Goal: Task Accomplishment & Management: Use online tool/utility

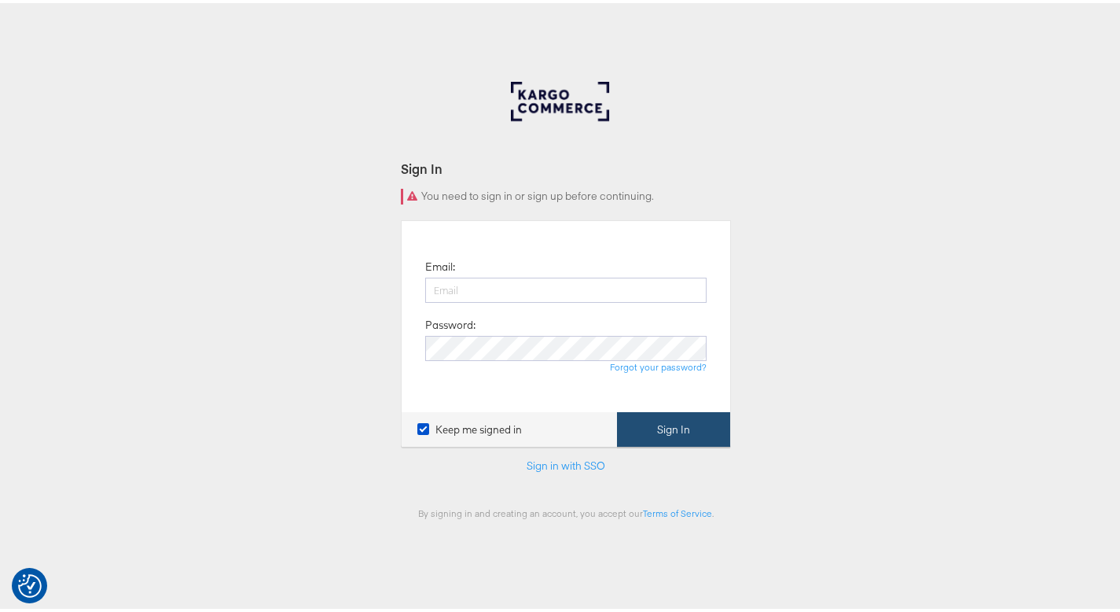
type input "[PERSON_NAME][EMAIL_ADDRESS][PERSON_NAME][DOMAIN_NAME]"
click at [700, 439] on button "Sign In" at bounding box center [673, 426] width 113 height 35
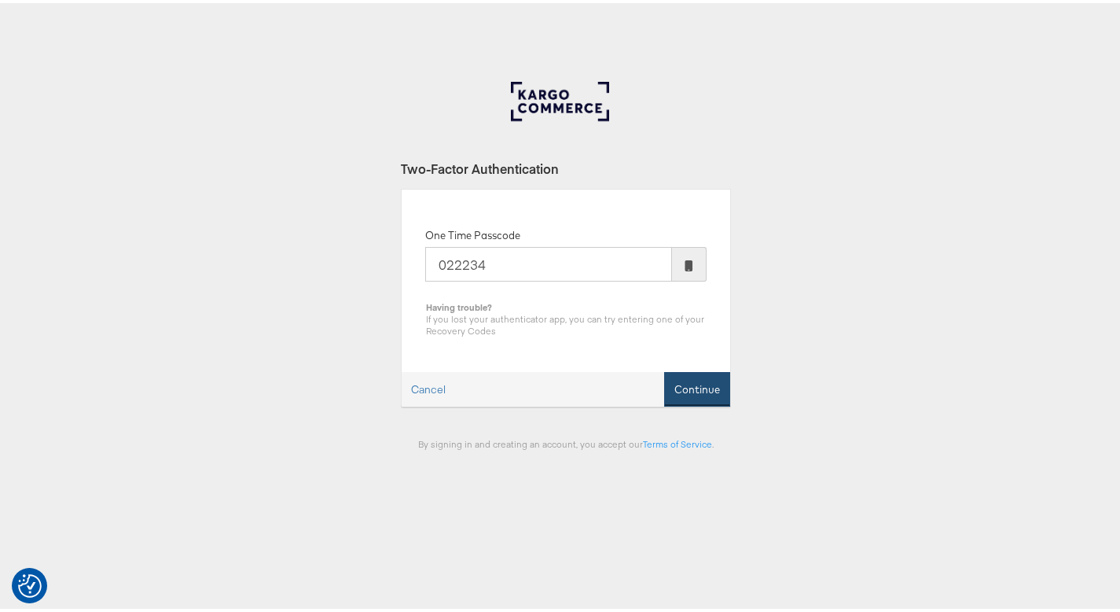
type input "022234"
click at [704, 377] on button "Continue" at bounding box center [697, 386] width 66 height 35
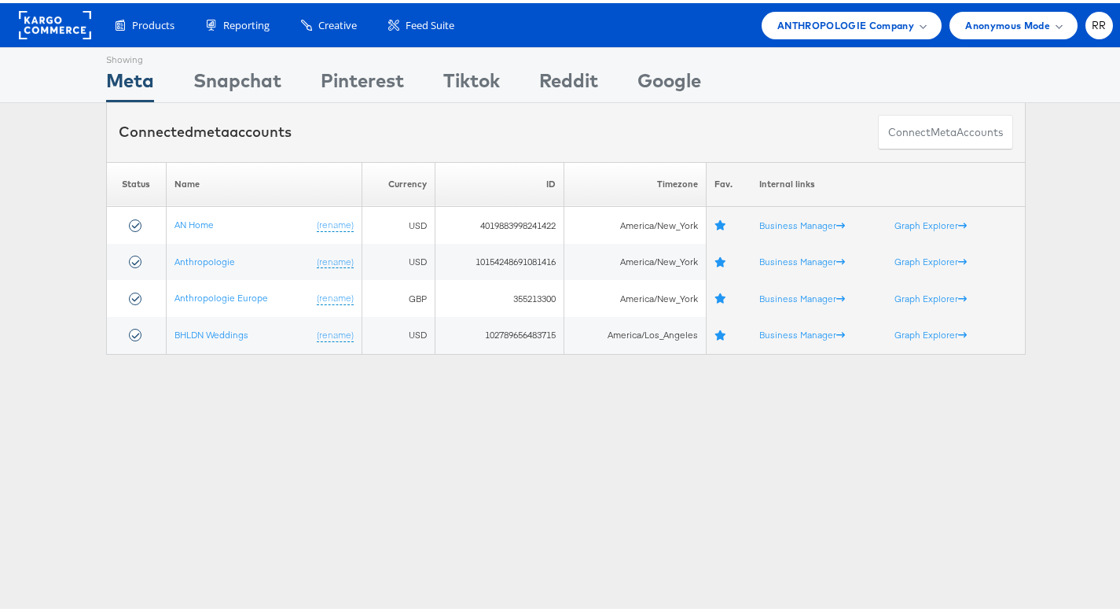
click at [324, 419] on div "Showing Meta Showing Snapchat Showing Pinterest Showing Tiktok Showing Reddit S…" at bounding box center [566, 437] width 1132 height 786
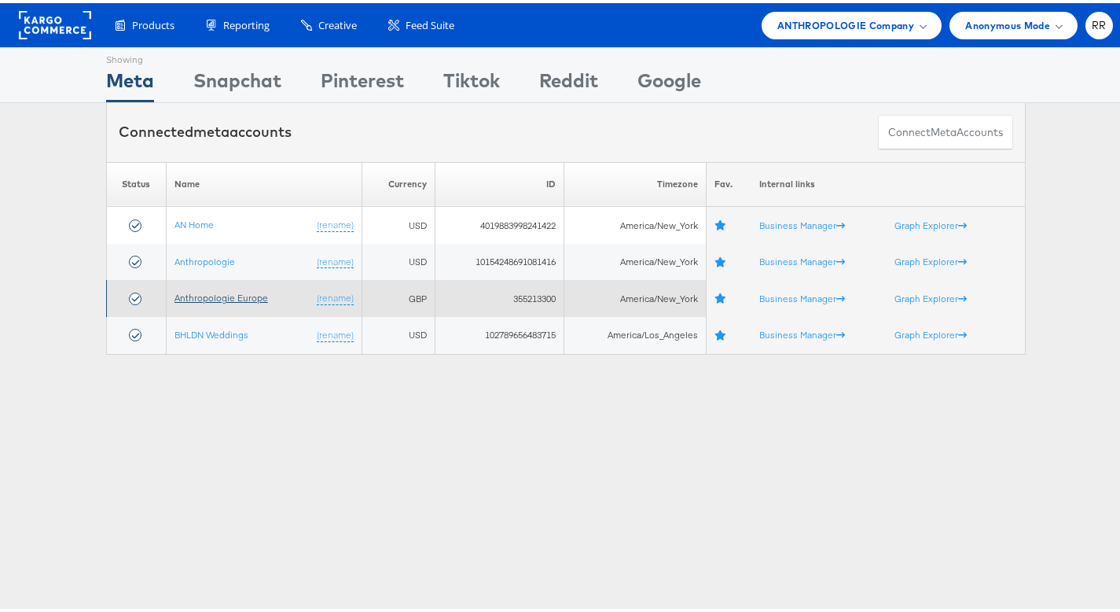
click at [250, 295] on link "Anthropologie Europe" at bounding box center [222, 295] width 94 height 12
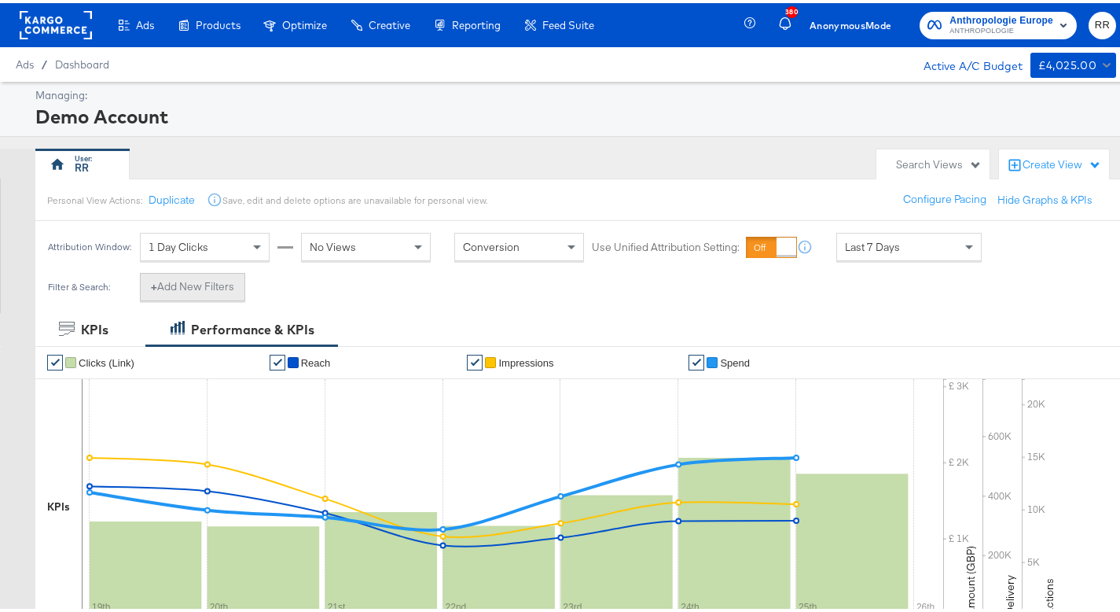
click at [225, 275] on button "+ Add New Filters" at bounding box center [192, 284] width 105 height 28
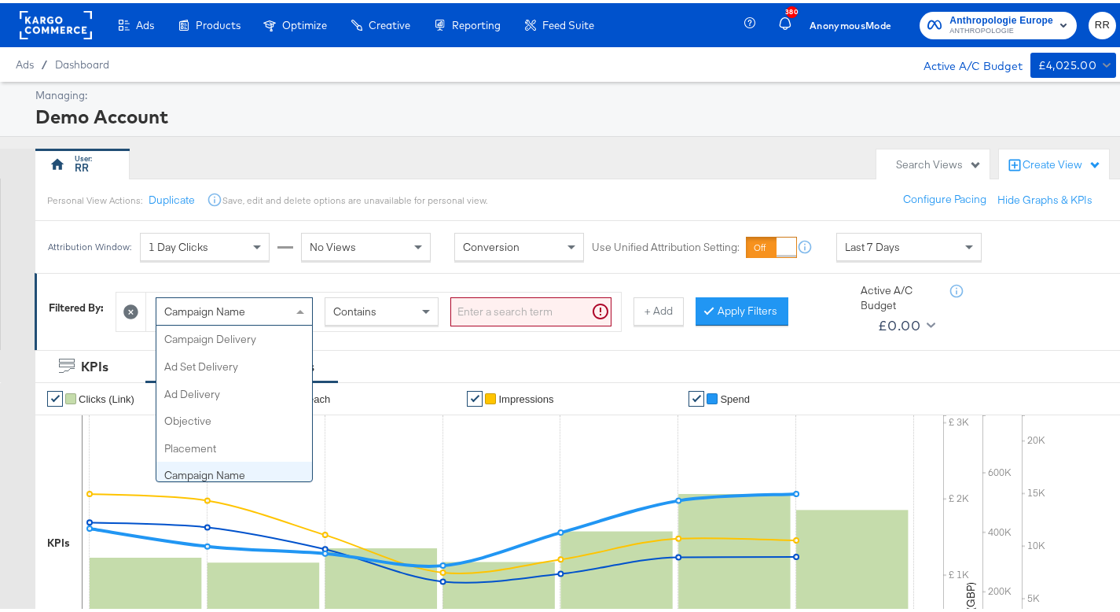
click at [230, 305] on span "Campaign Name" at bounding box center [204, 308] width 81 height 14
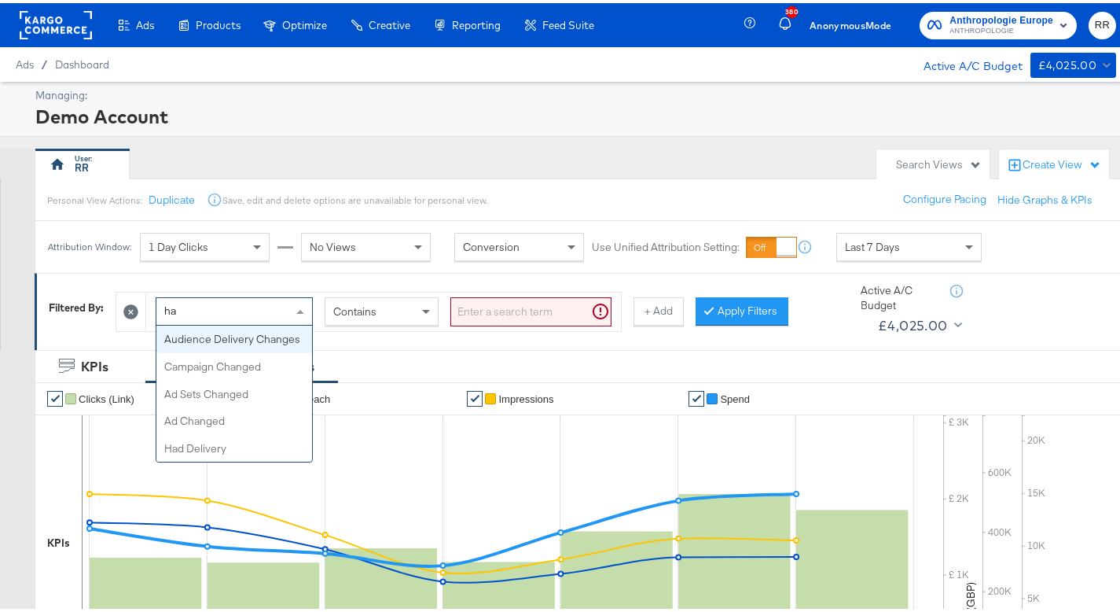
type input "had"
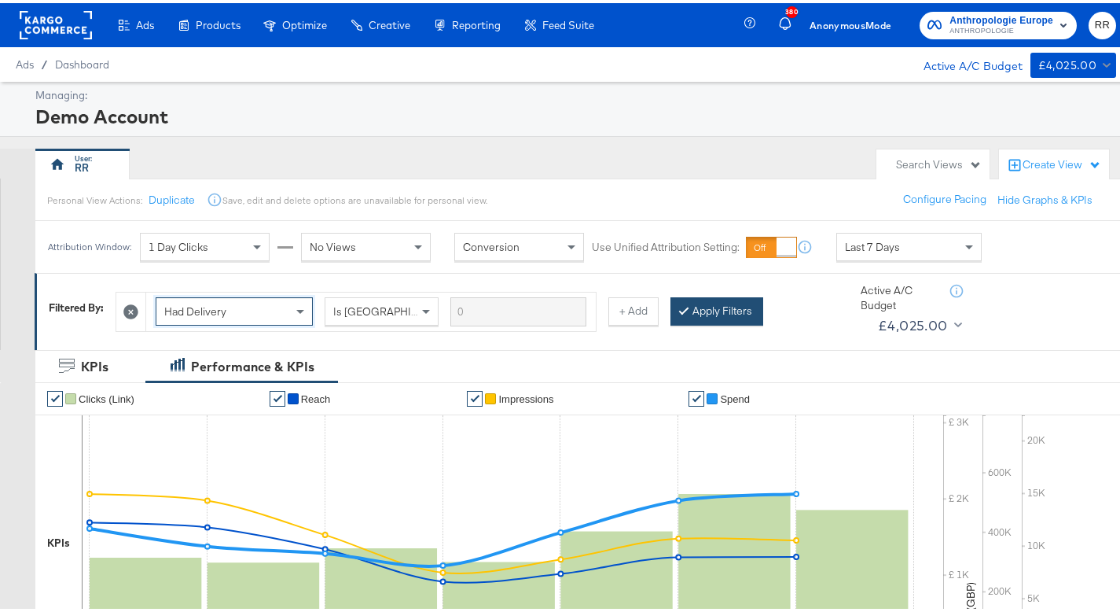
click at [734, 306] on button "Apply Filters" at bounding box center [717, 308] width 93 height 28
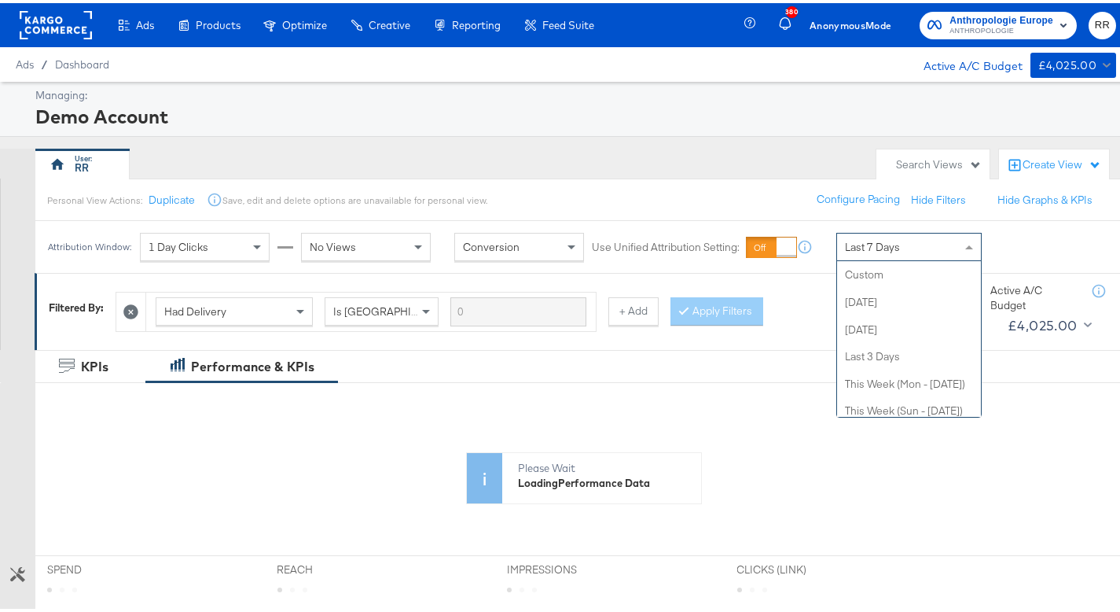
click at [927, 244] on div "Last 7 Days" at bounding box center [909, 243] width 144 height 27
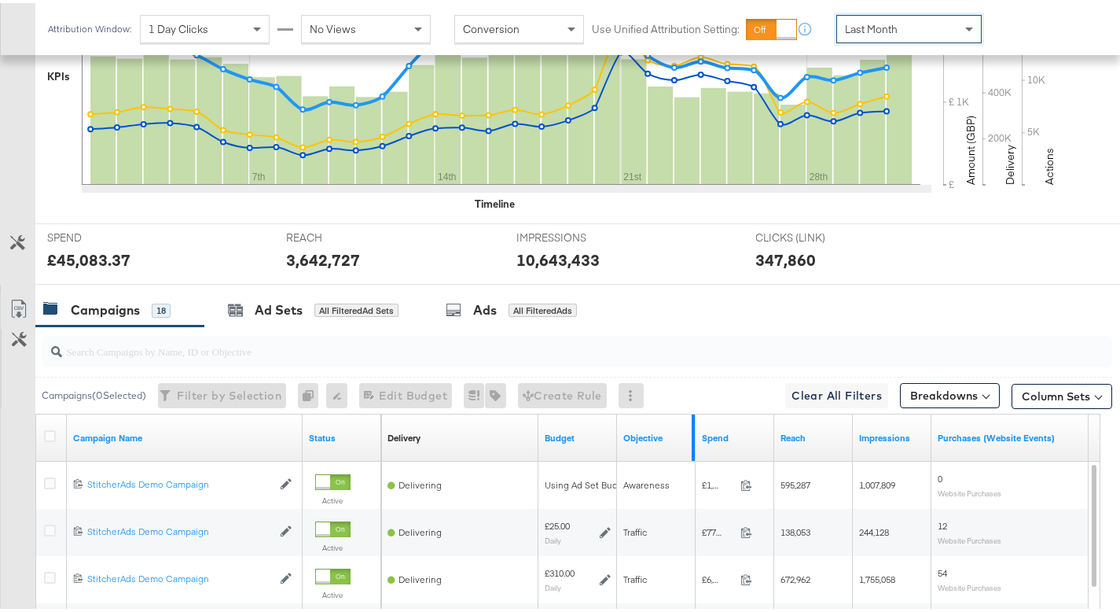
scroll to position [600, 0]
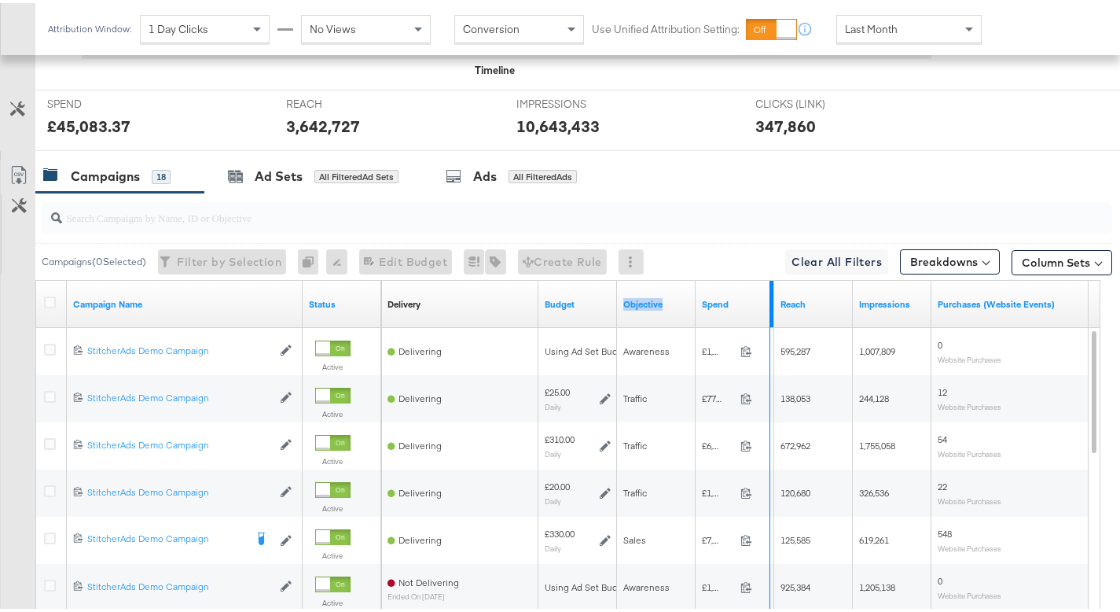
drag, startPoint x: 694, startPoint y: 295, endPoint x: 769, endPoint y: 297, distance: 74.7
click at [769, 297] on div "Delivery Sorting Unavailable Budget Objective Spend Reach Impressions Purchases…" at bounding box center [970, 301] width 1179 height 47
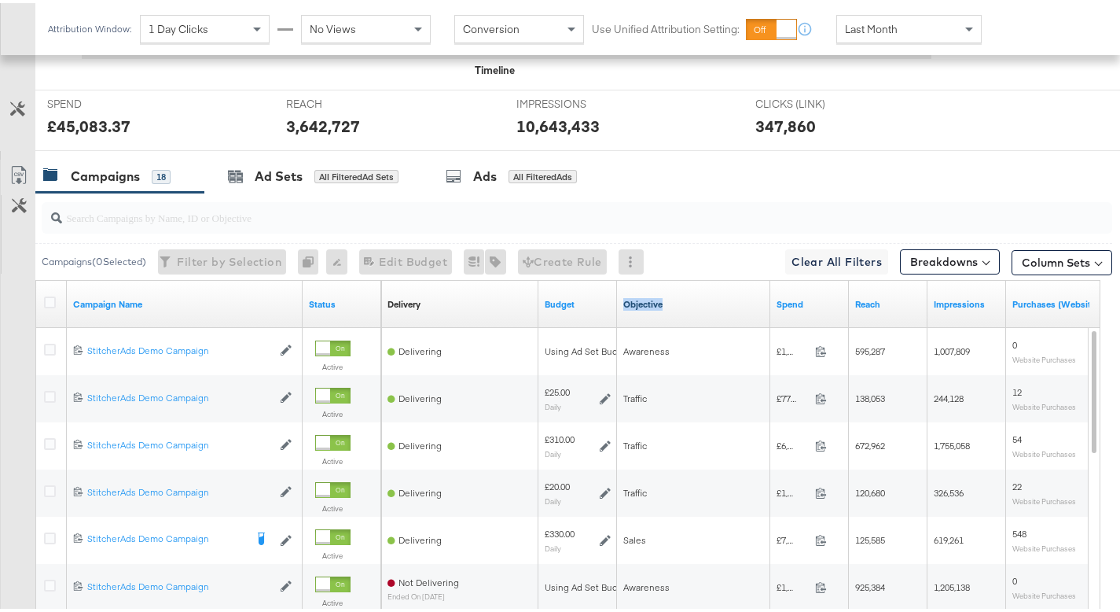
click at [648, 296] on link "Objective" at bounding box center [694, 301] width 141 height 13
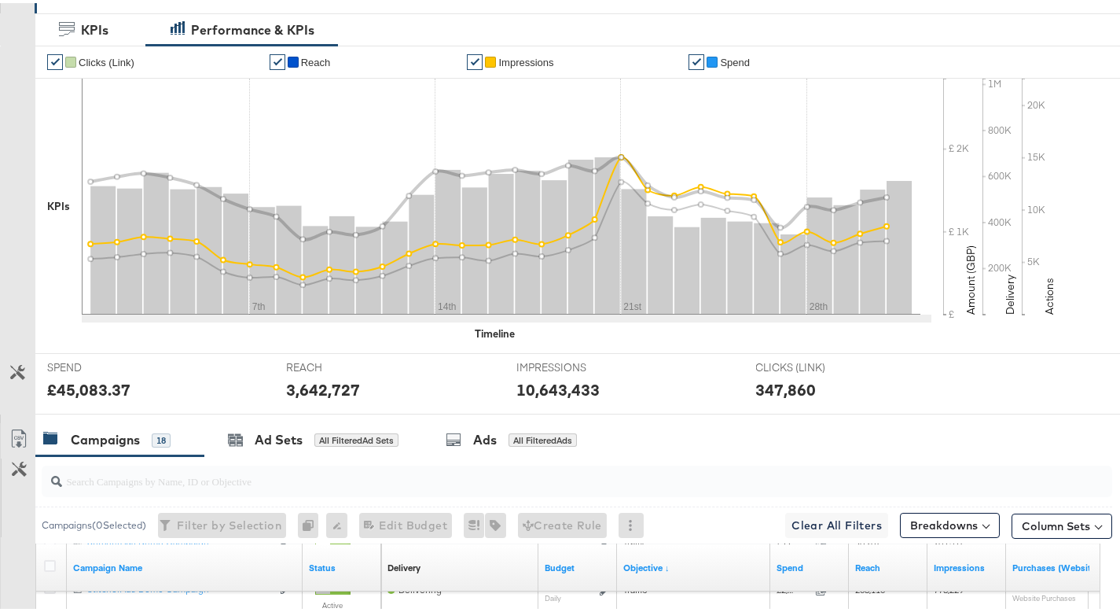
scroll to position [0, 0]
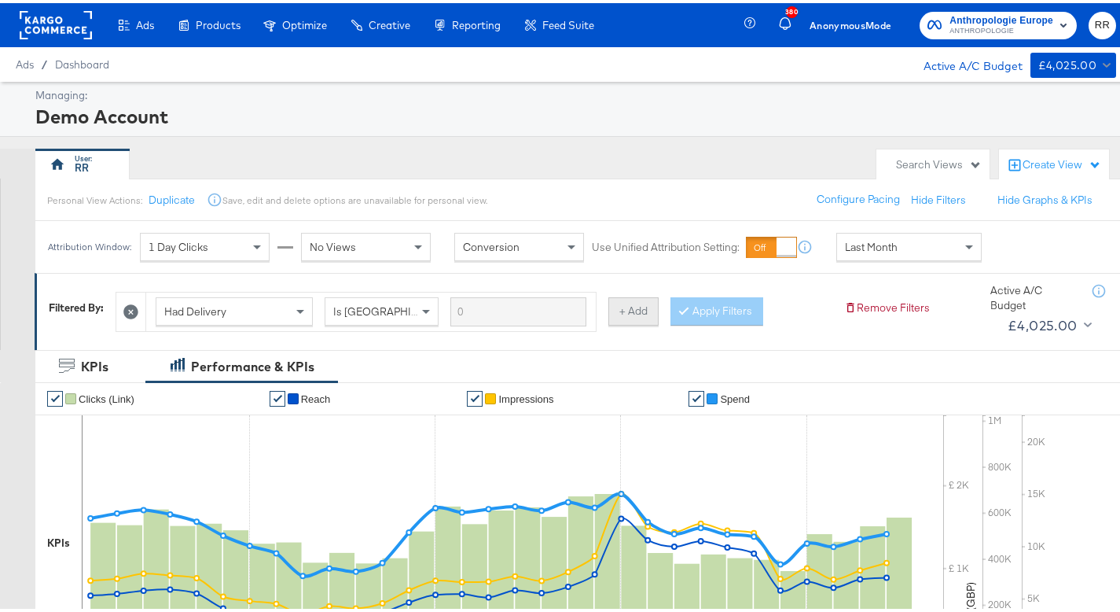
click at [647, 309] on button "+ Add" at bounding box center [634, 308] width 50 height 28
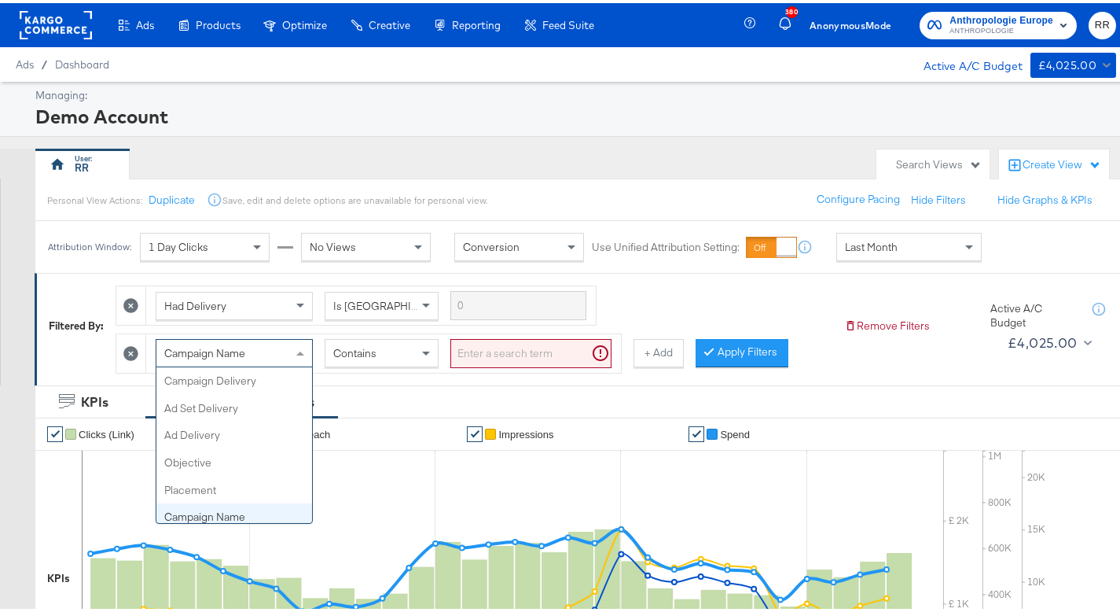
click at [296, 351] on span at bounding box center [302, 350] width 20 height 27
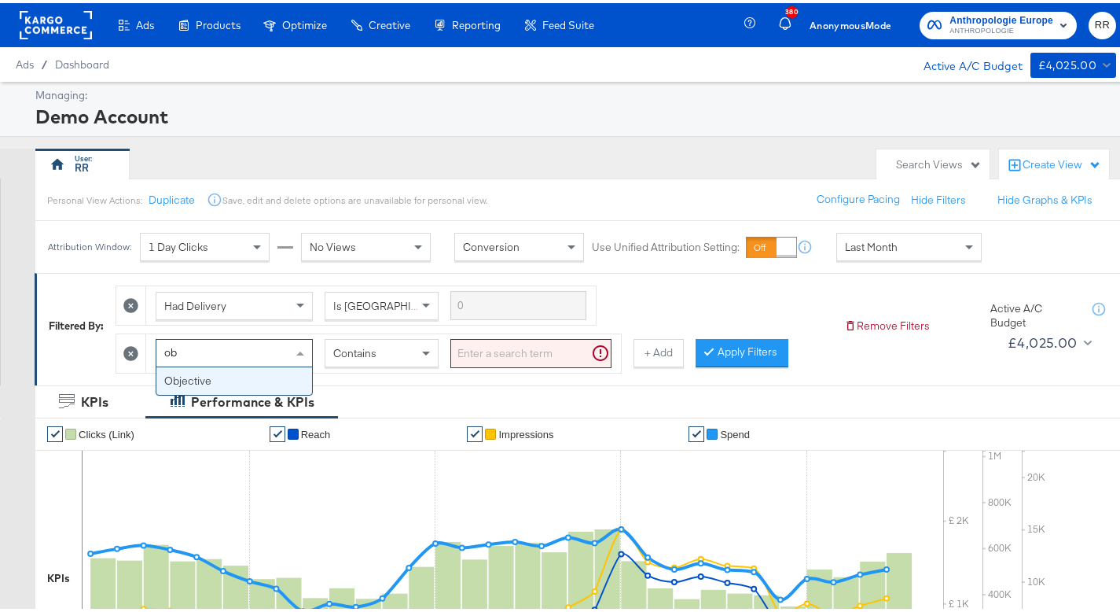
type input "obj"
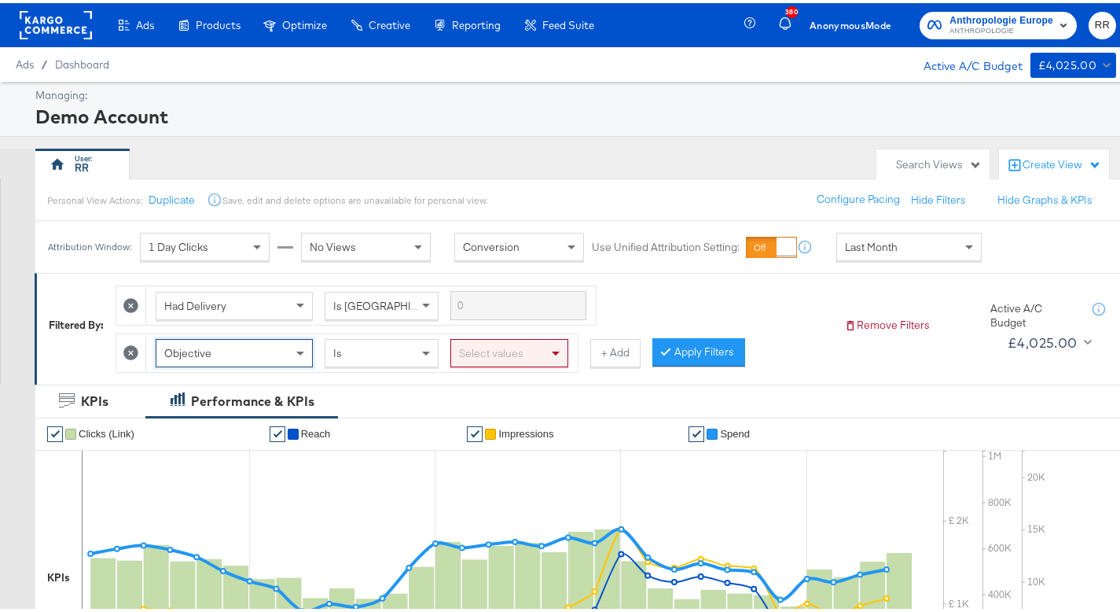
click at [480, 360] on div "Select values" at bounding box center [509, 350] width 116 height 27
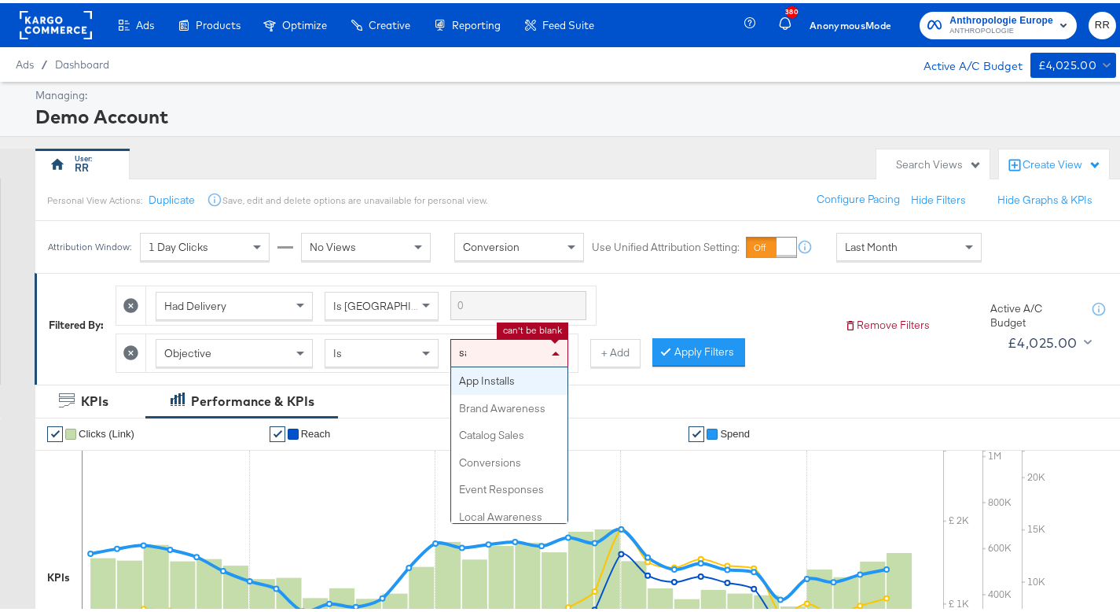
type input "sal"
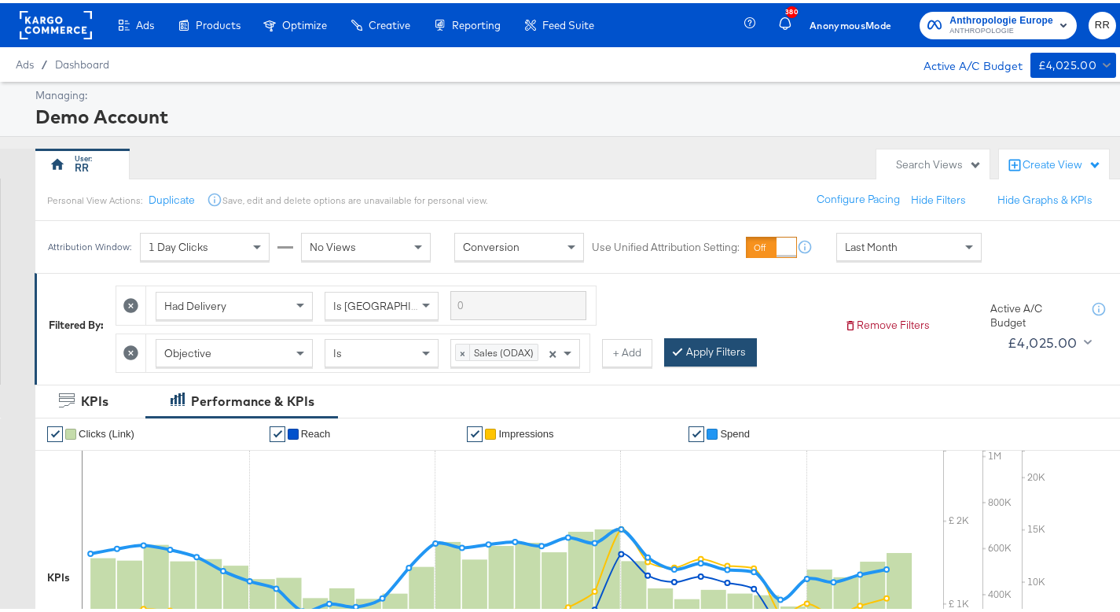
click at [690, 359] on button "Apply Filters" at bounding box center [710, 349] width 93 height 28
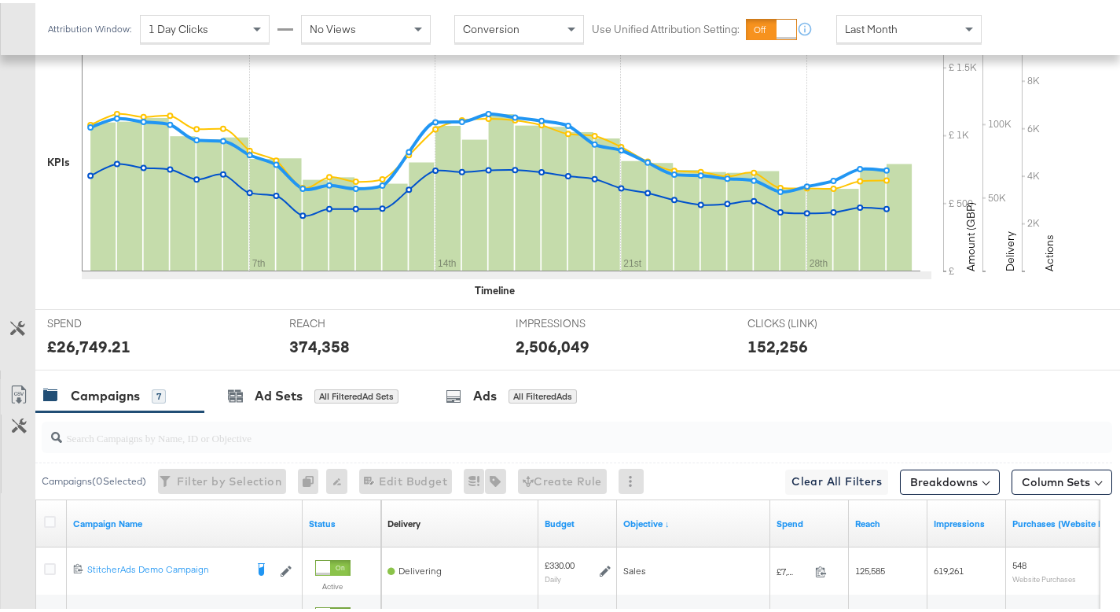
scroll to position [299, 0]
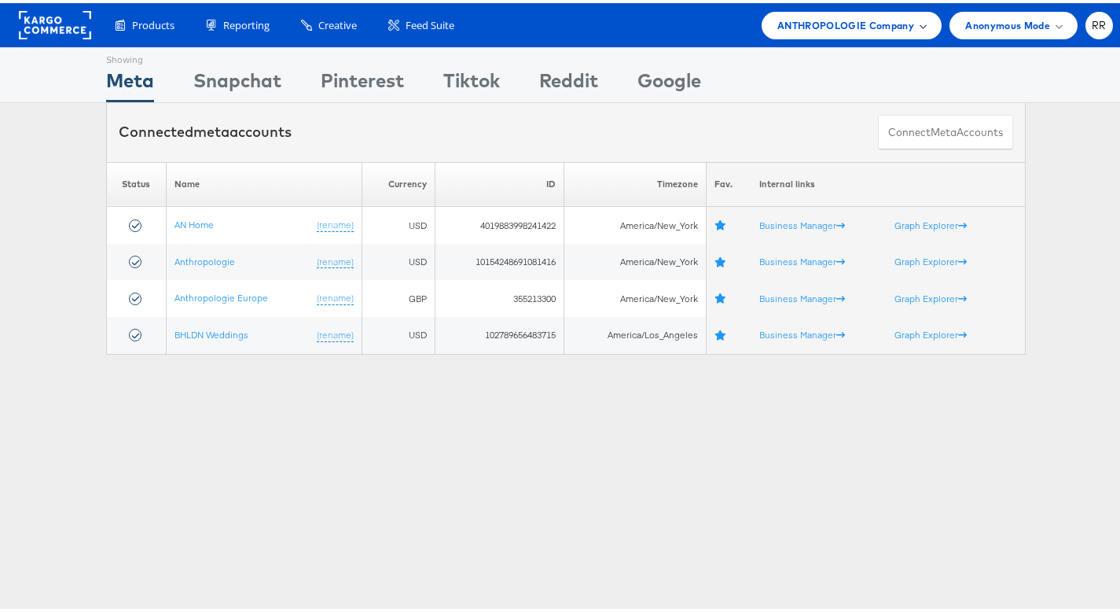
click at [862, 31] on div "ANTHROPOLOGIE Company" at bounding box center [852, 23] width 180 height 28
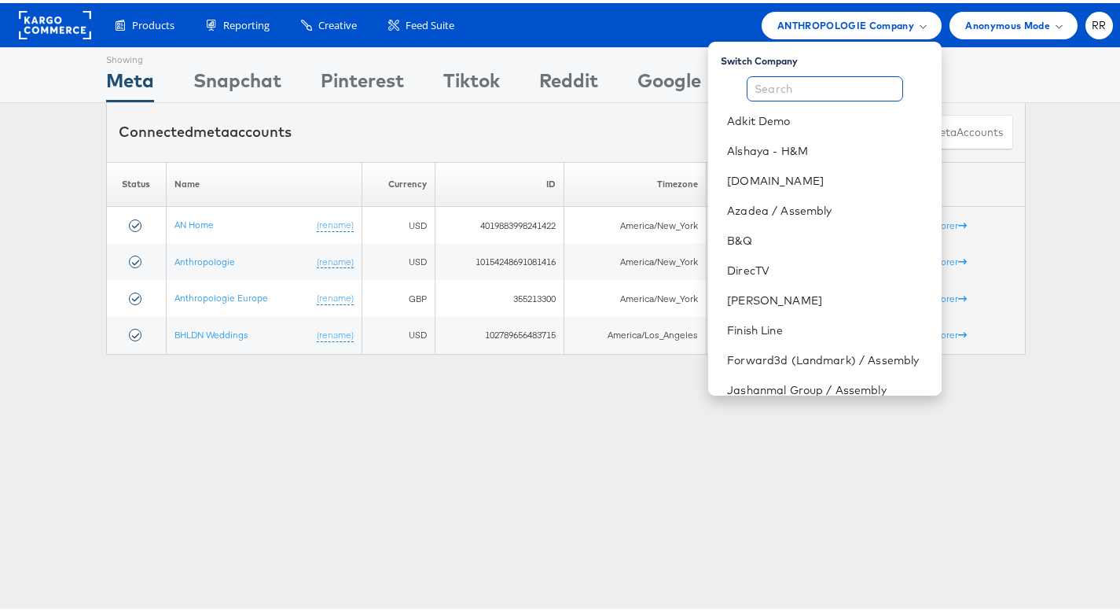
click at [770, 83] on input "text" at bounding box center [825, 85] width 156 height 25
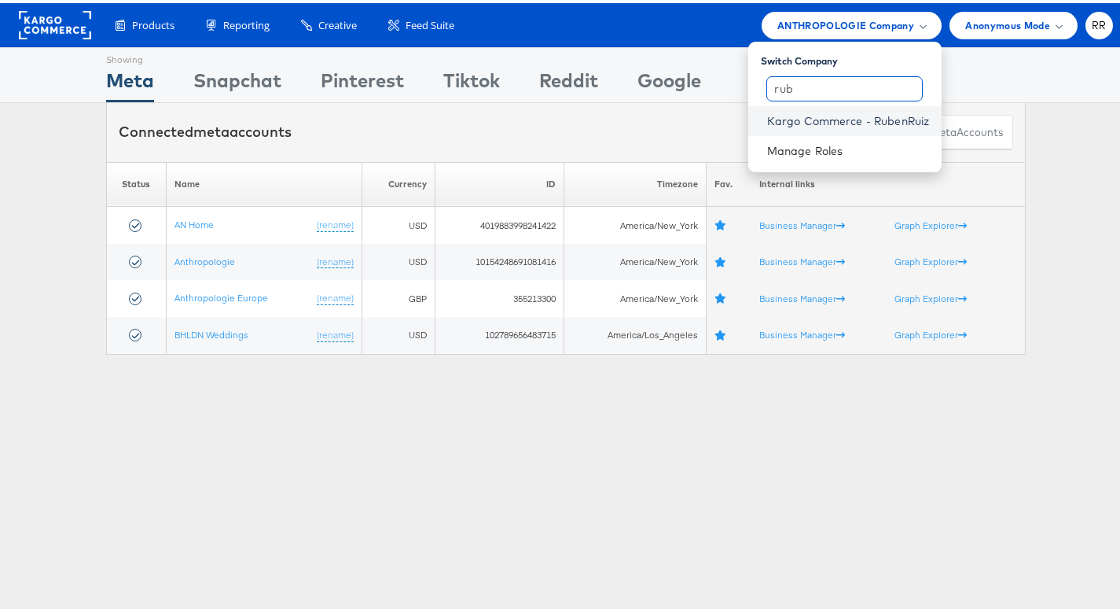
type input "rub"
click at [829, 120] on link "Kargo Commerce - RubenRuiz" at bounding box center [848, 118] width 162 height 16
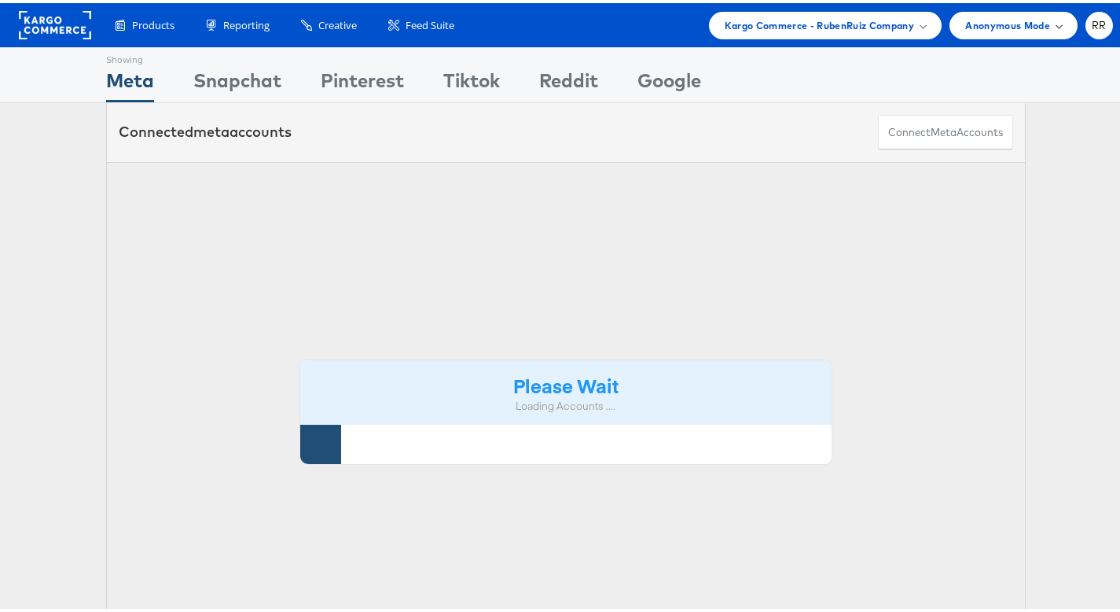
click at [996, 26] on span "Anonymous Mode" at bounding box center [1008, 22] width 85 height 17
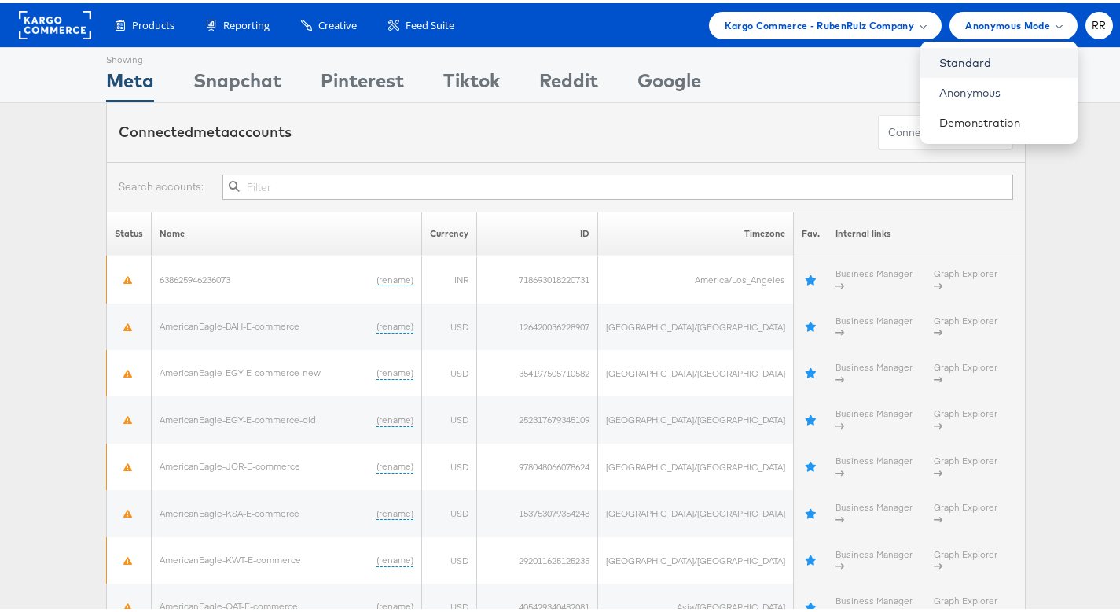
click at [969, 55] on link "Standard" at bounding box center [1003, 60] width 126 height 16
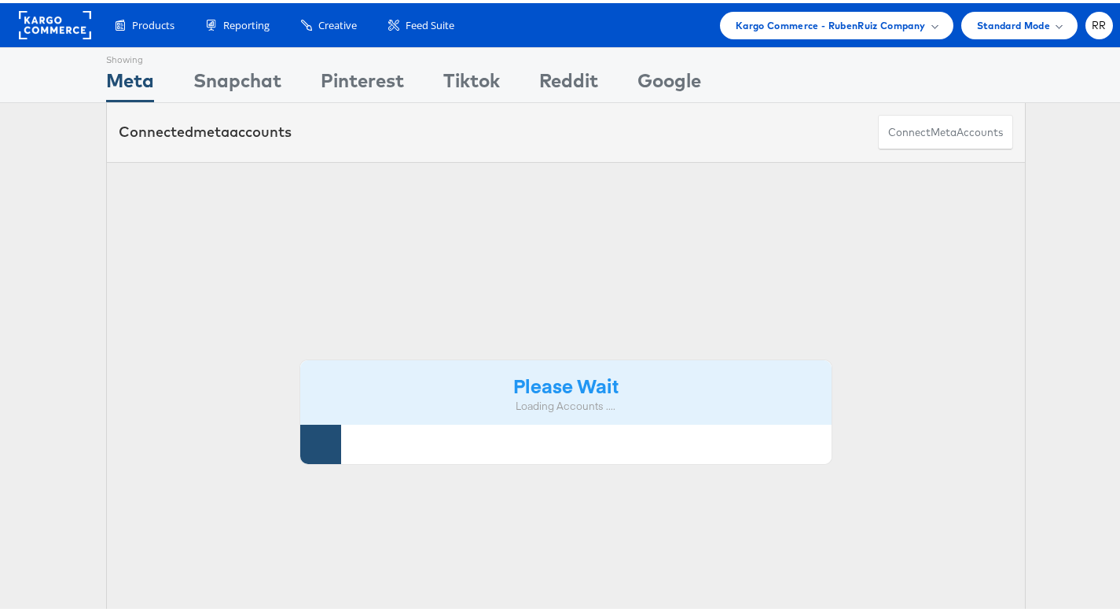
click at [859, 23] on span "Kargo Commerce - RubenRuiz Company" at bounding box center [831, 22] width 190 height 17
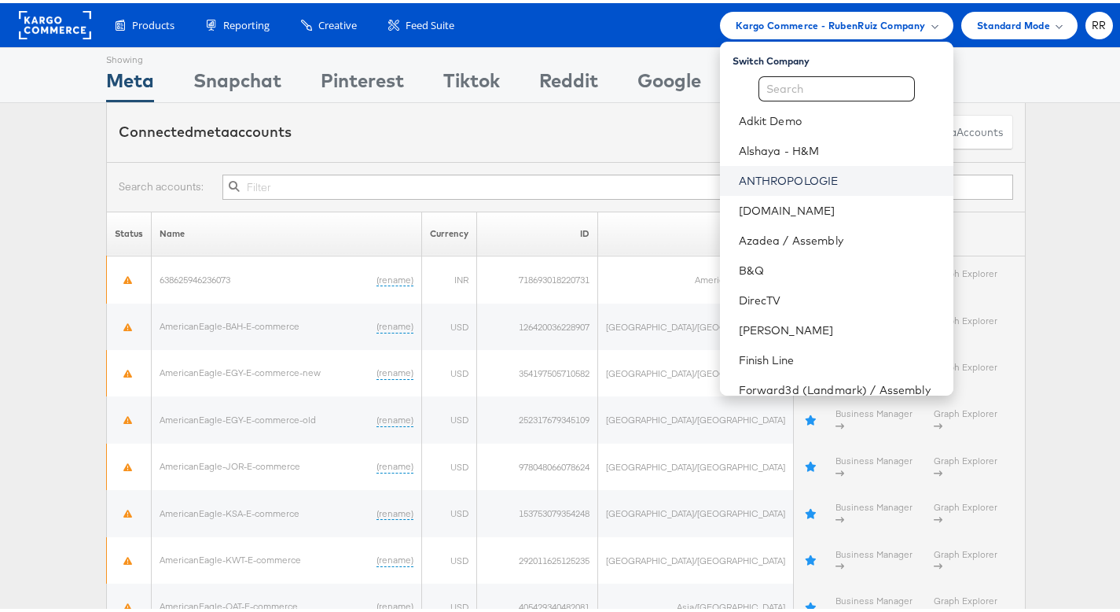
click at [777, 178] on link "ANTHROPOLOGIE" at bounding box center [840, 178] width 202 height 16
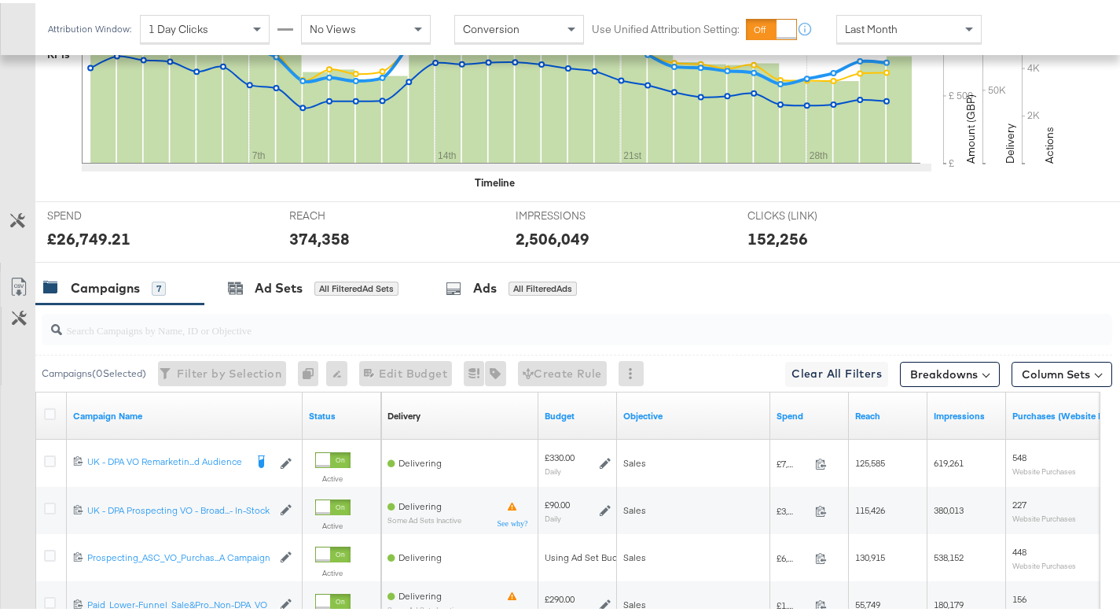
scroll to position [577, 0]
